Goal: Find specific page/section: Find specific page/section

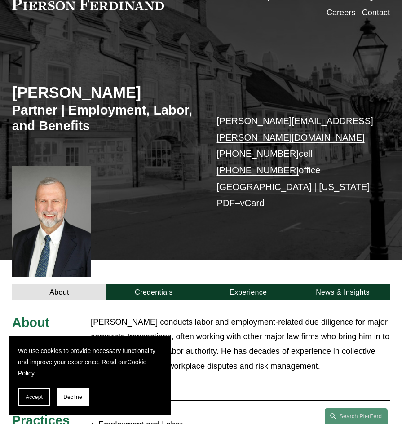
scroll to position [10, 0]
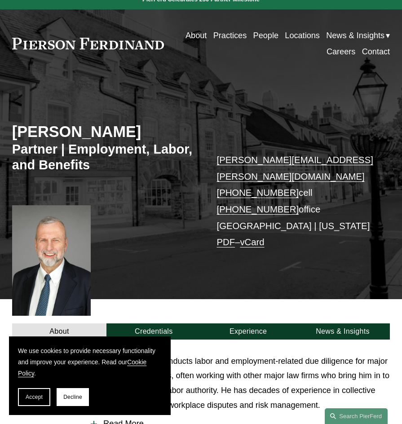
click at [296, 36] on link "Locations" at bounding box center [302, 35] width 35 height 16
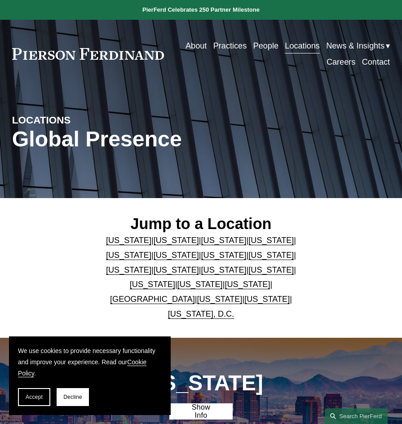
click at [199, 265] on link "[US_STATE]" at bounding box center [176, 269] width 45 height 9
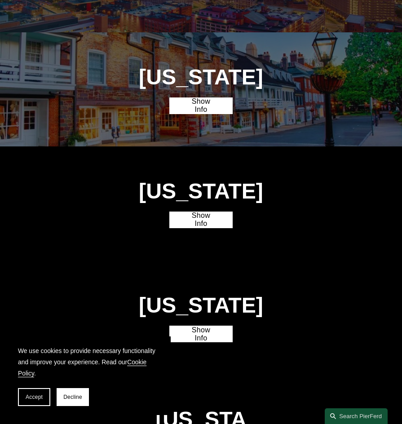
scroll to position [1382, 0]
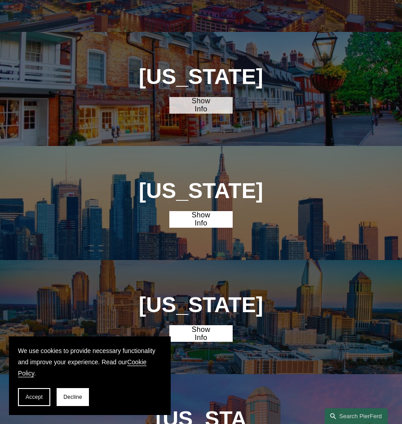
click at [205, 97] on link "Show Info" at bounding box center [200, 105] width 63 height 16
